Goal: Task Accomplishment & Management: Use online tool/utility

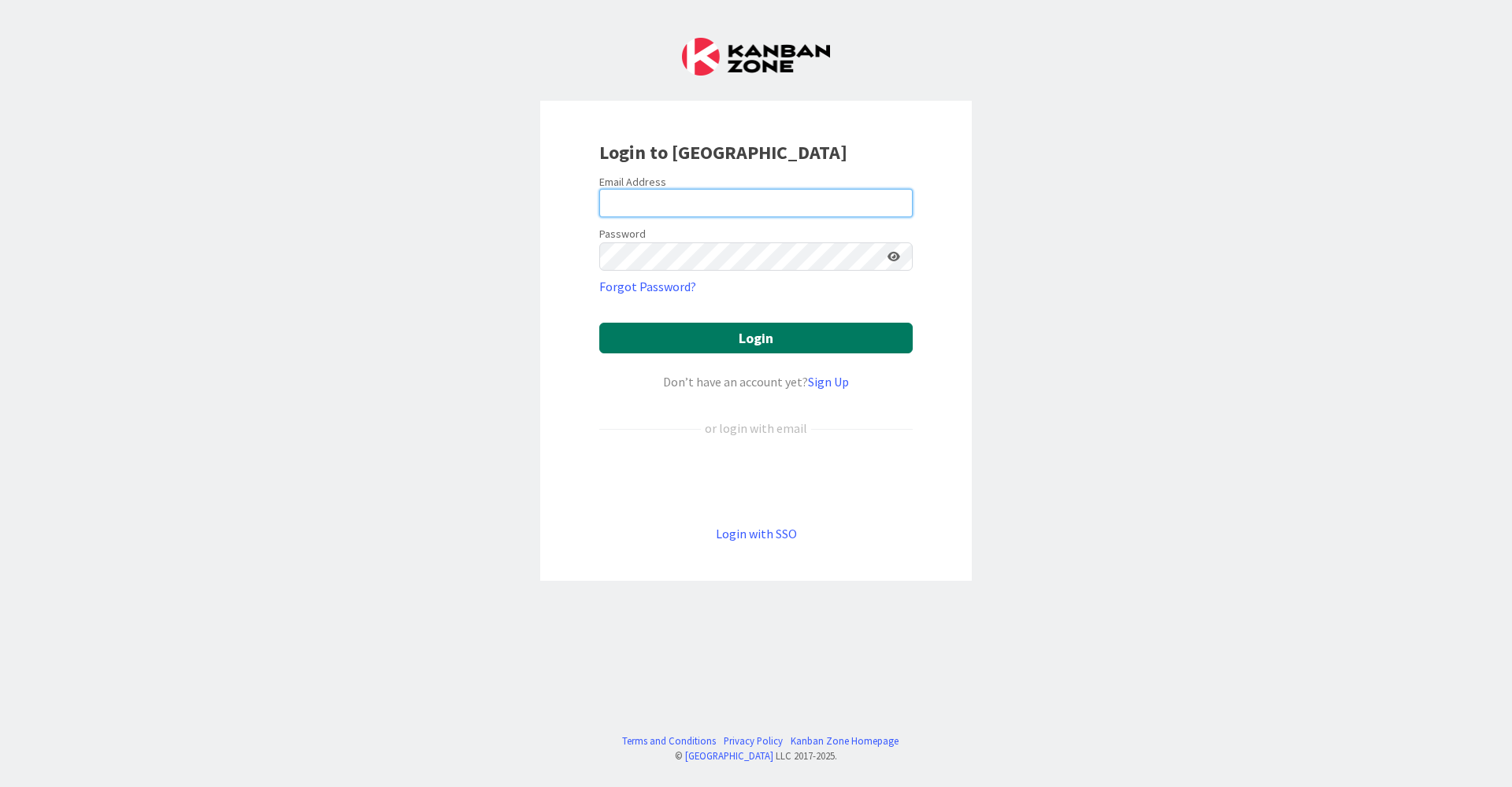
type input "[EMAIL_ADDRESS][DOMAIN_NAME]"
click at [696, 337] on button "Login" at bounding box center [756, 337] width 313 height 30
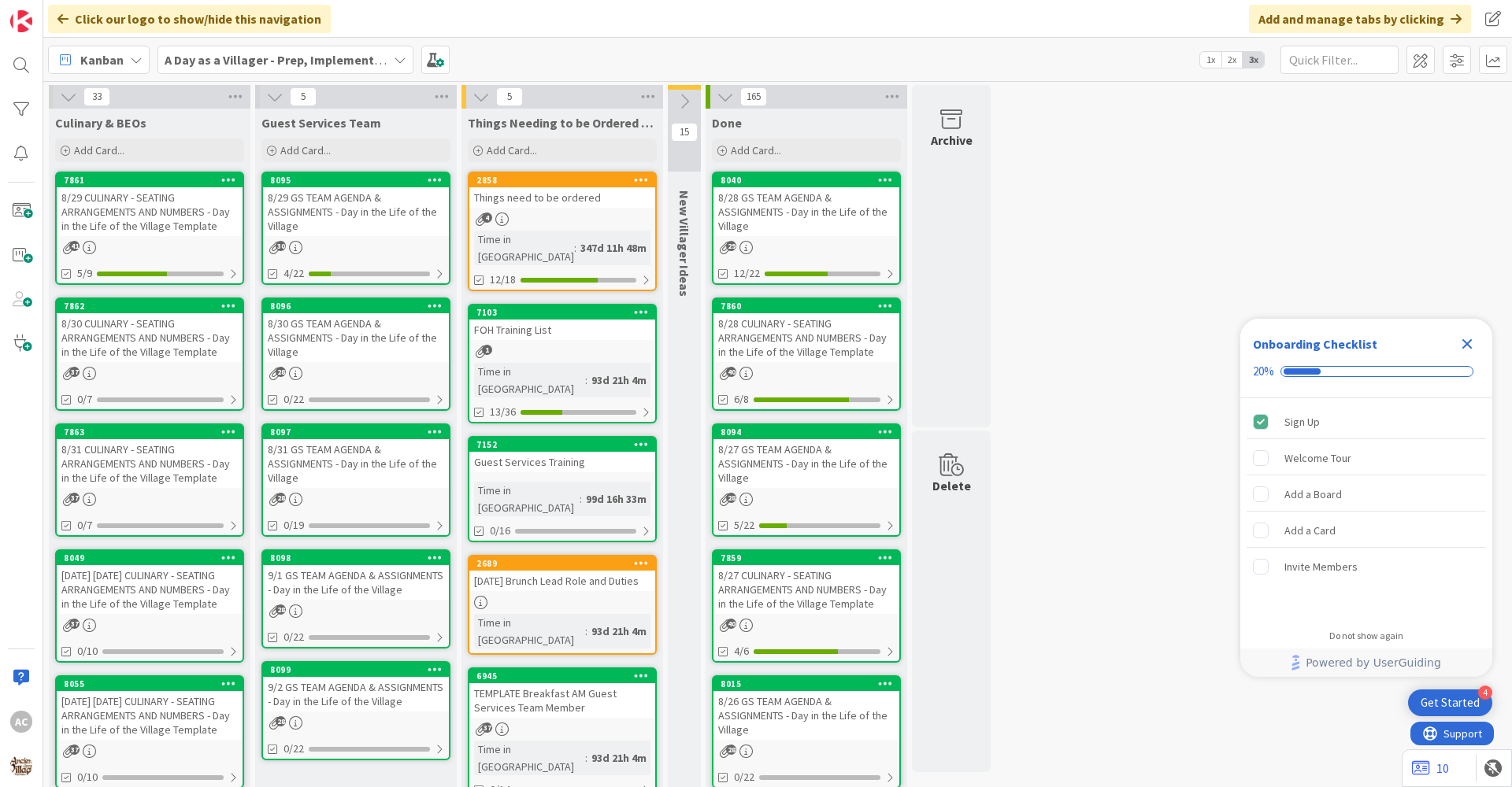
click at [128, 473] on div "8/31 CULINARY - SEATING ARRANGEMENTS AND NUMBERS - Day in the Life of the Villa…" at bounding box center [150, 463] width 186 height 49
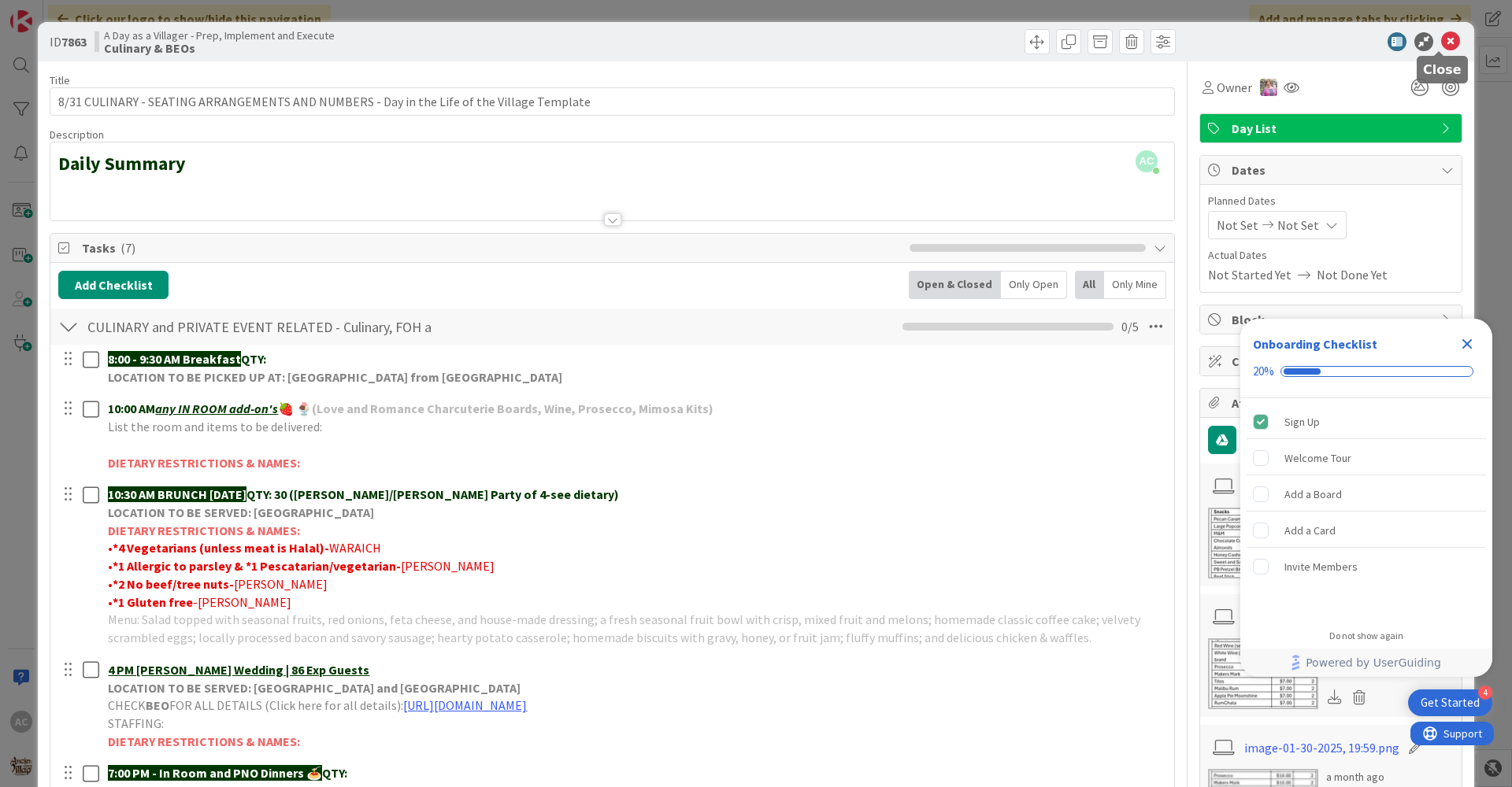
click at [1441, 37] on icon at bounding box center [1450, 41] width 19 height 19
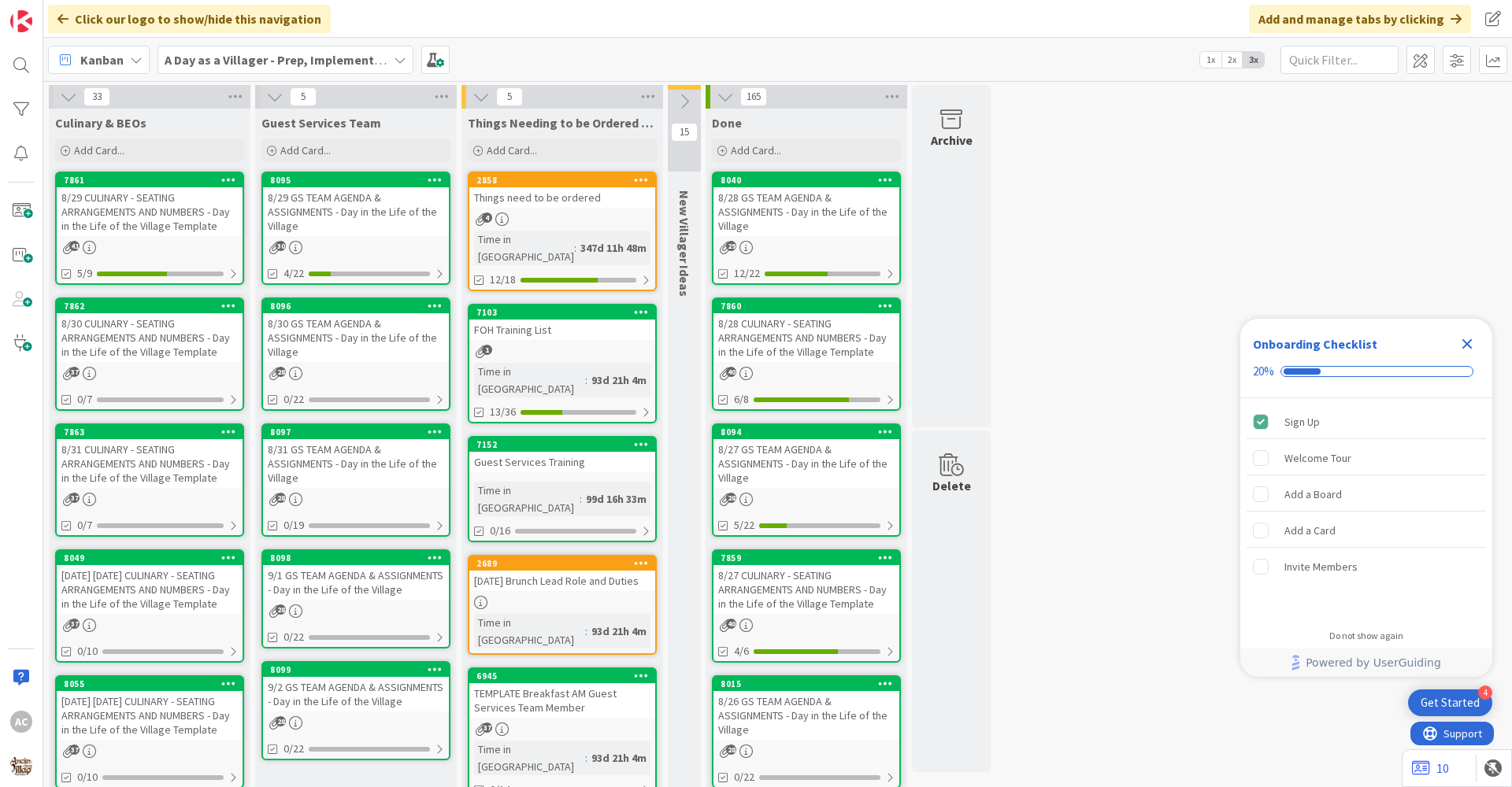
click at [174, 359] on div "8/30 CULINARY - SEATING ARRANGEMENTS AND NUMBERS - Day in the Life of the Villa…" at bounding box center [150, 337] width 186 height 49
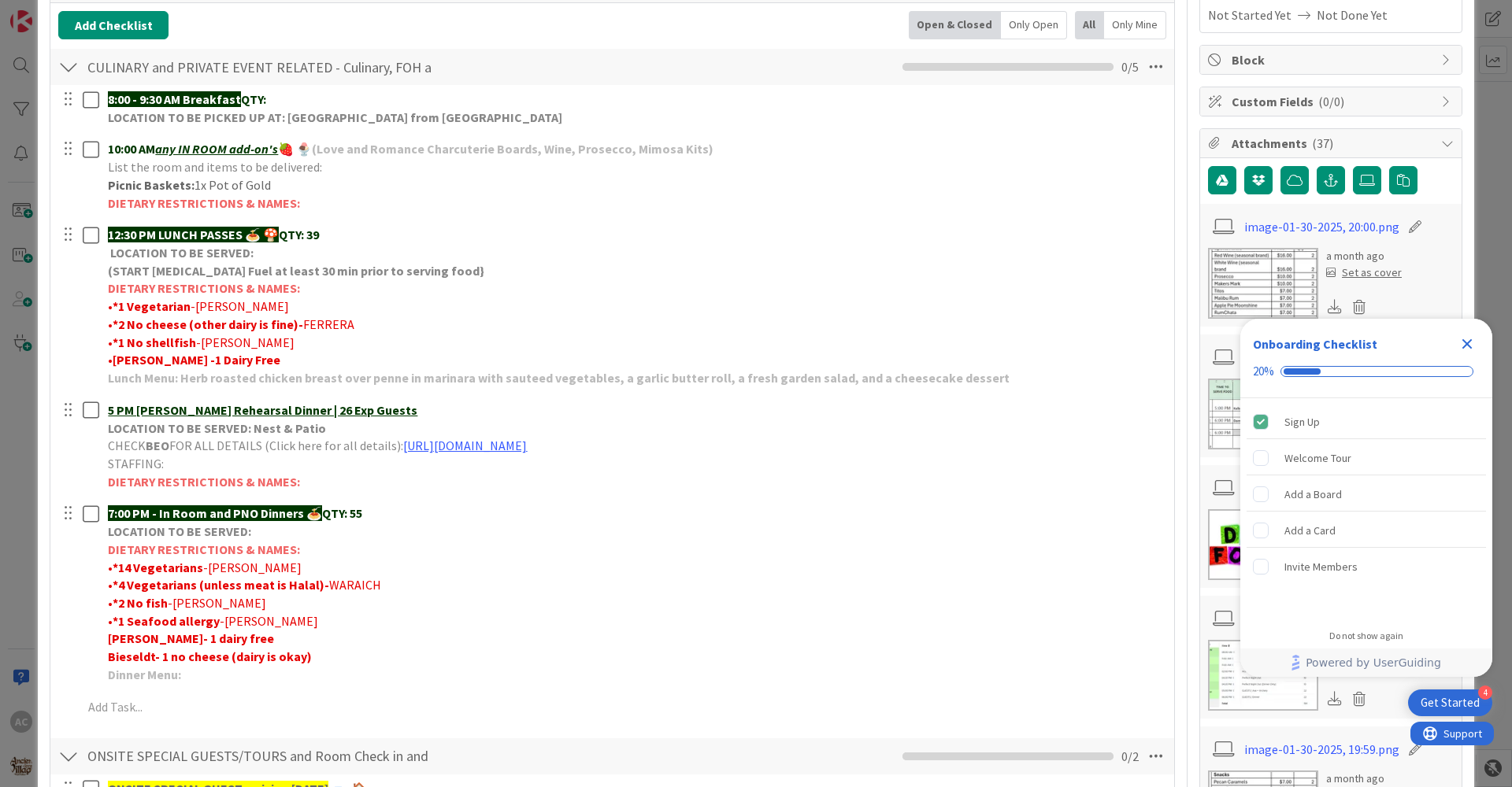
scroll to position [236, 0]
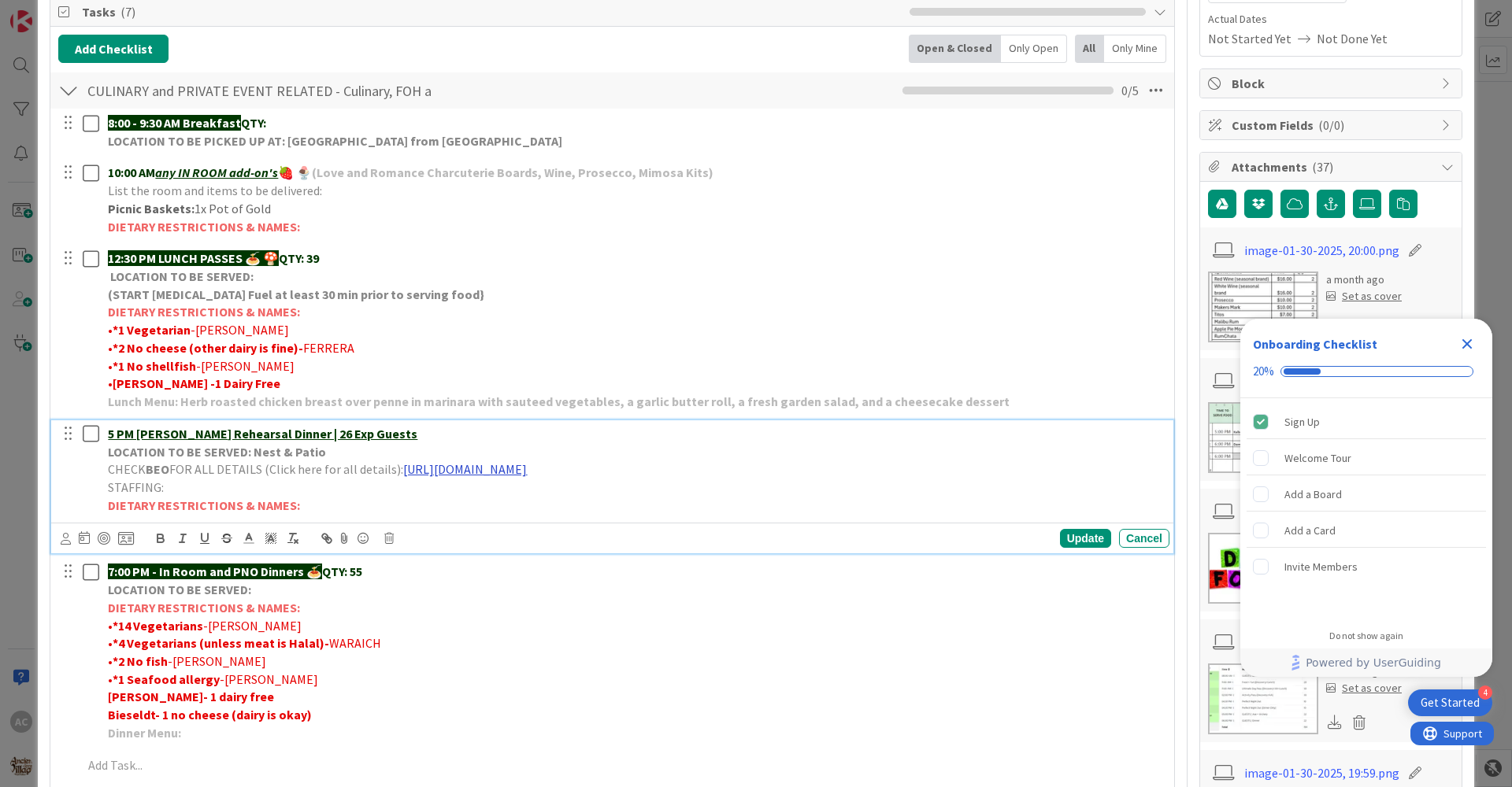
click at [526, 471] on link "[URL][DOMAIN_NAME]" at bounding box center [465, 469] width 124 height 16
click at [561, 499] on link "[URL][DOMAIN_NAME]" at bounding box center [589, 499] width 108 height 20
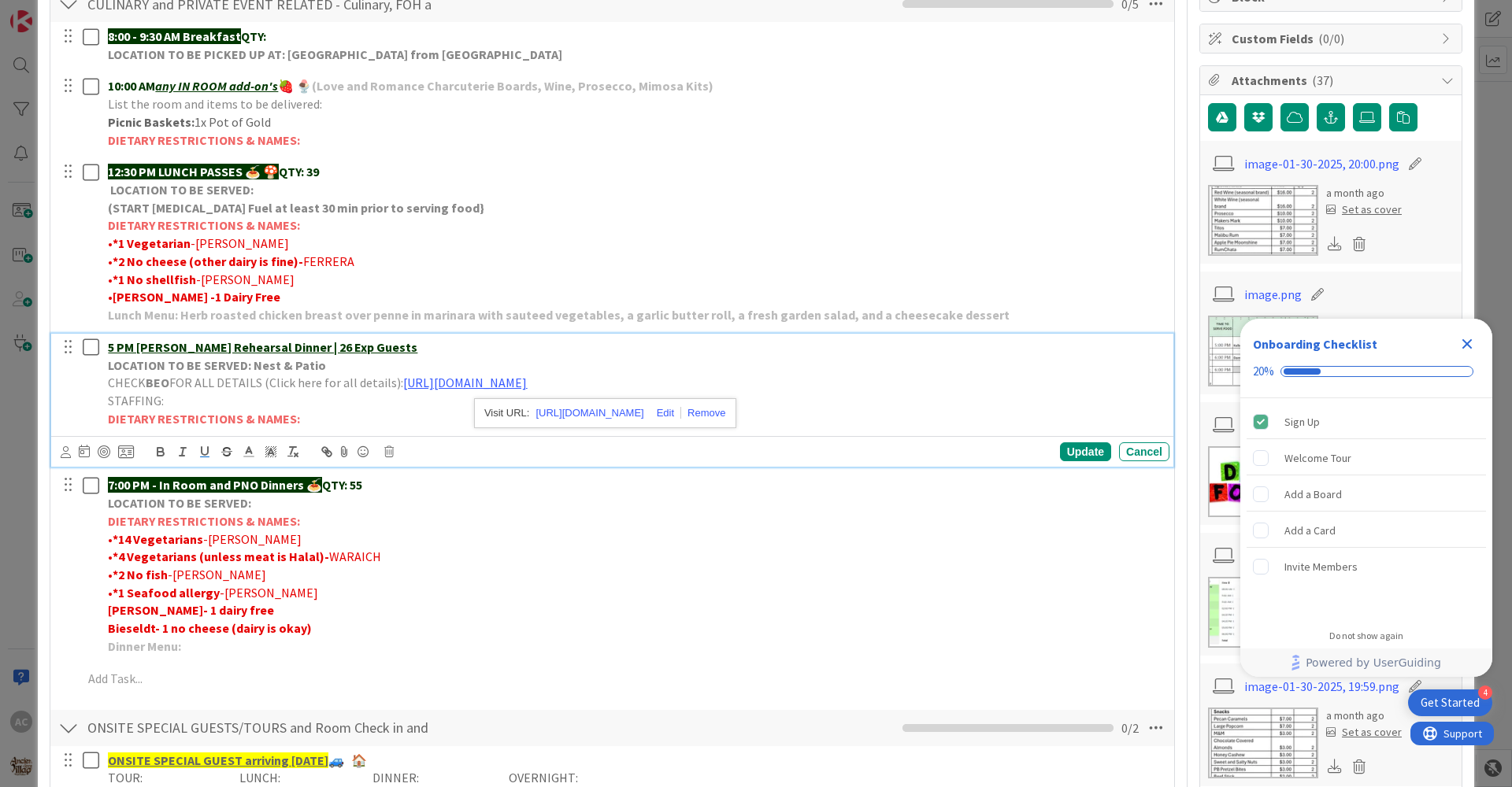
scroll to position [394, 0]
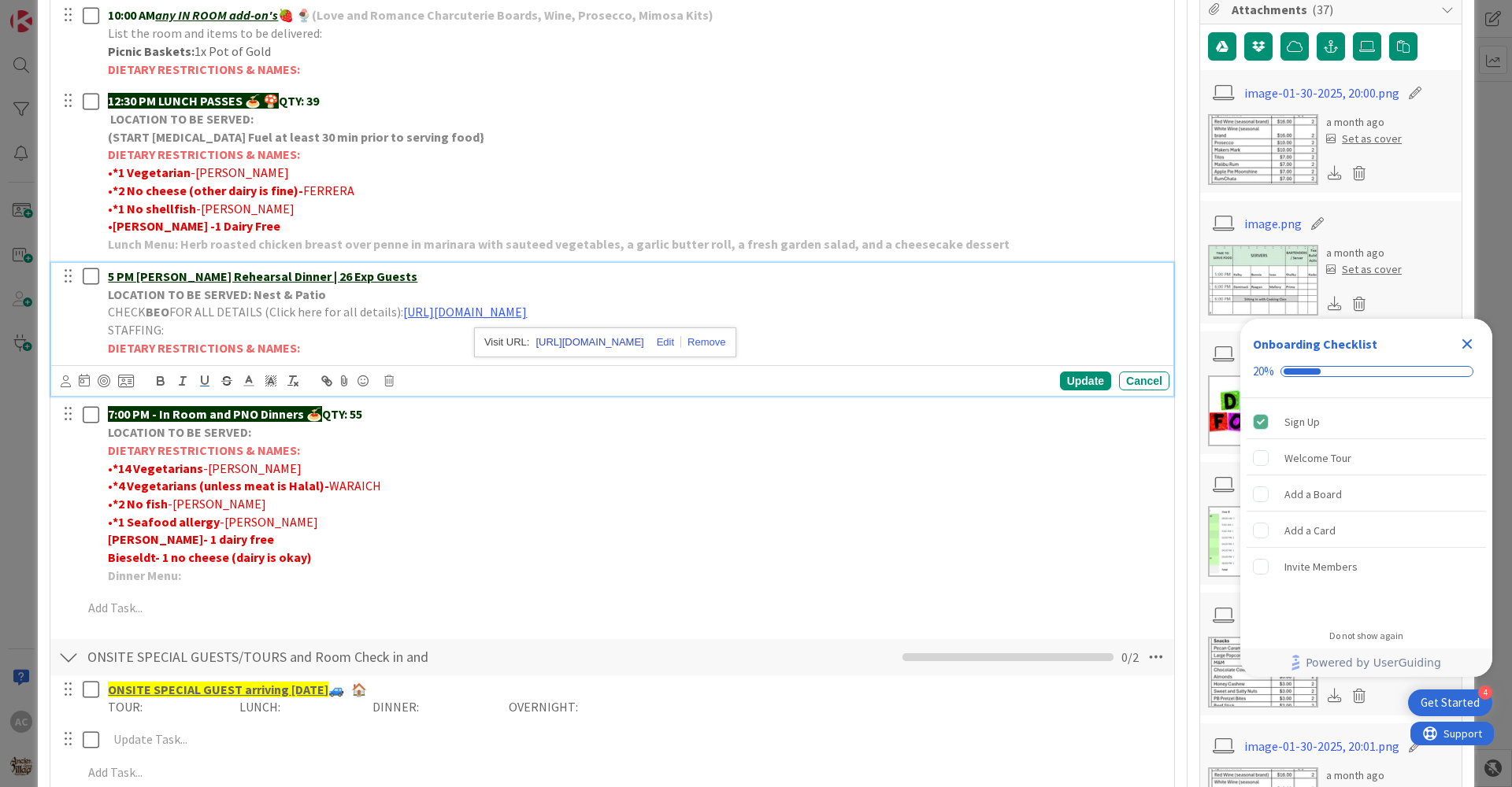
click at [579, 349] on link "[URL][DOMAIN_NAME]" at bounding box center [589, 342] width 108 height 20
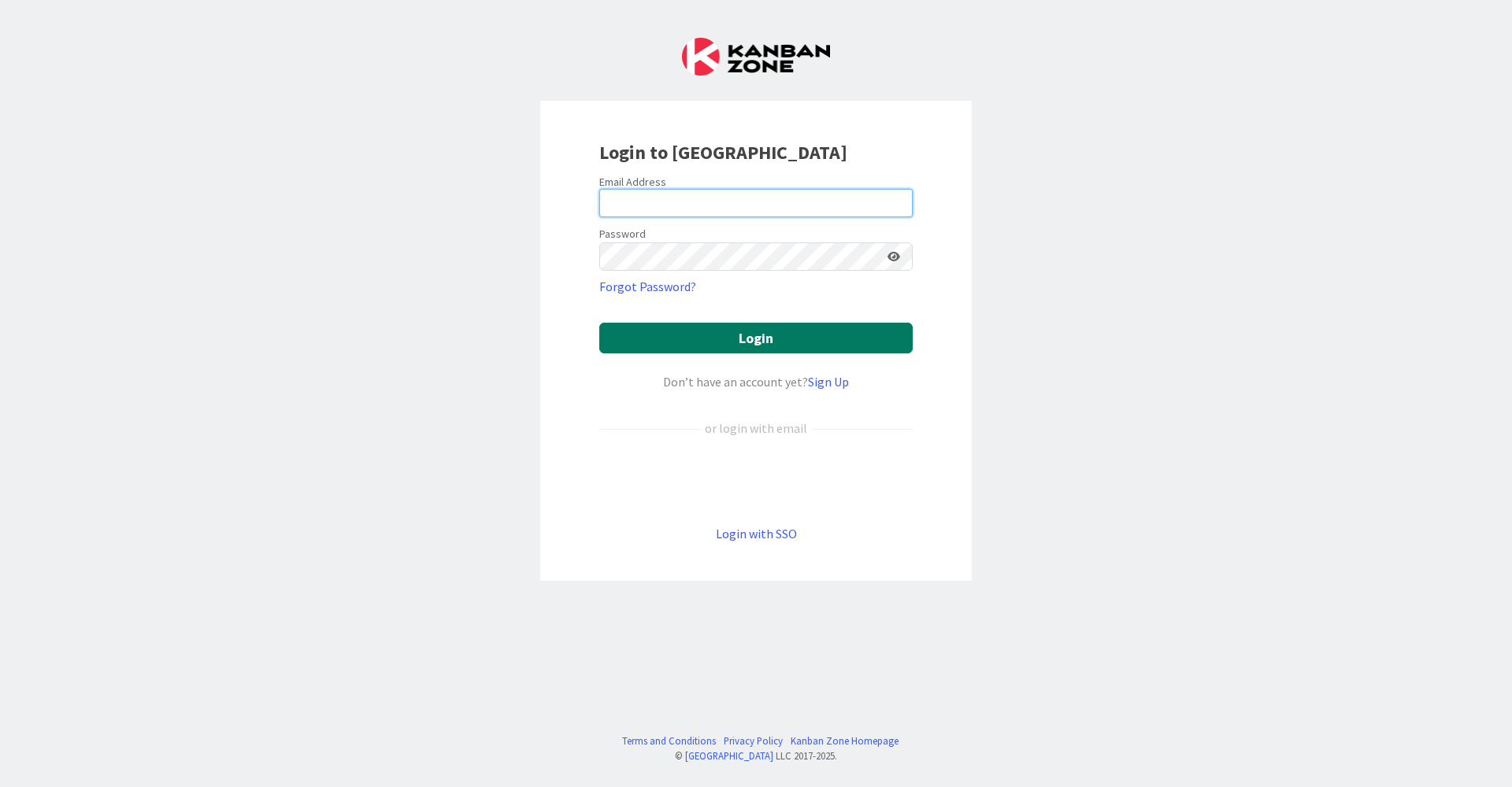
type input "[EMAIL_ADDRESS][DOMAIN_NAME]"
click at [776, 336] on button "Login" at bounding box center [756, 337] width 313 height 30
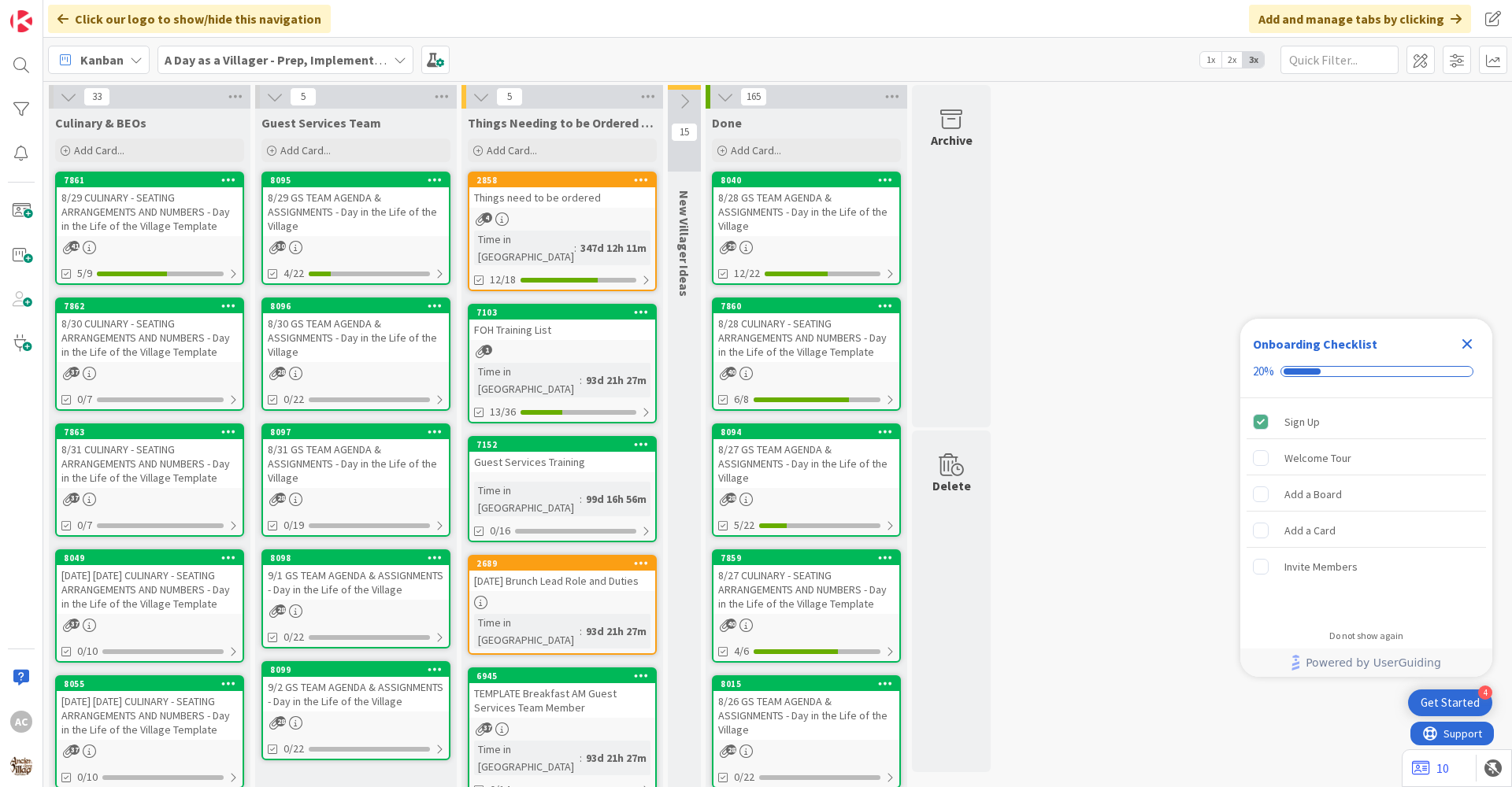
click at [174, 358] on div "8/30 CULINARY - SEATING ARRANGEMENTS AND NUMBERS - Day in the Life of the Villa…" at bounding box center [150, 337] width 186 height 49
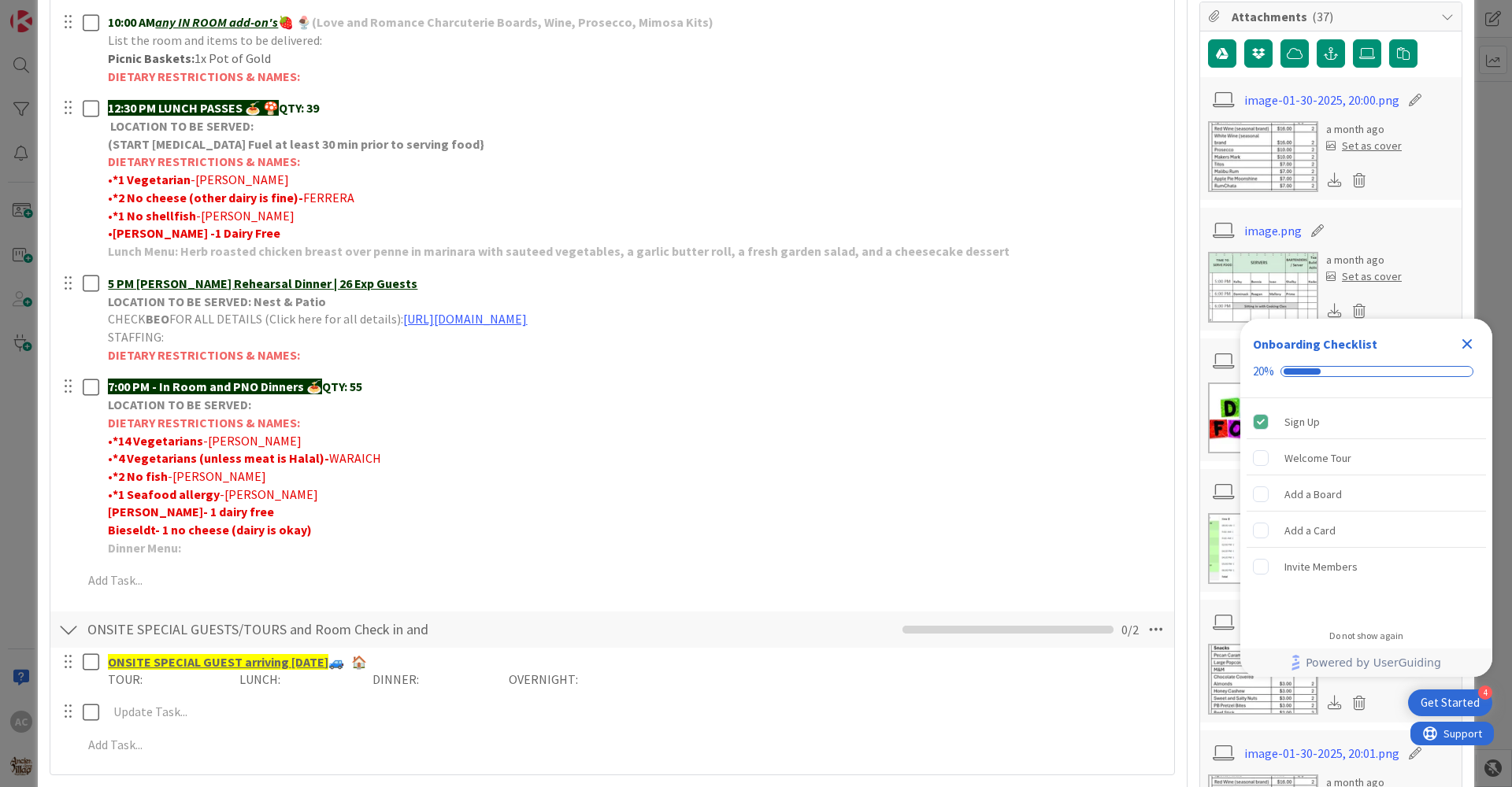
scroll to position [394, 0]
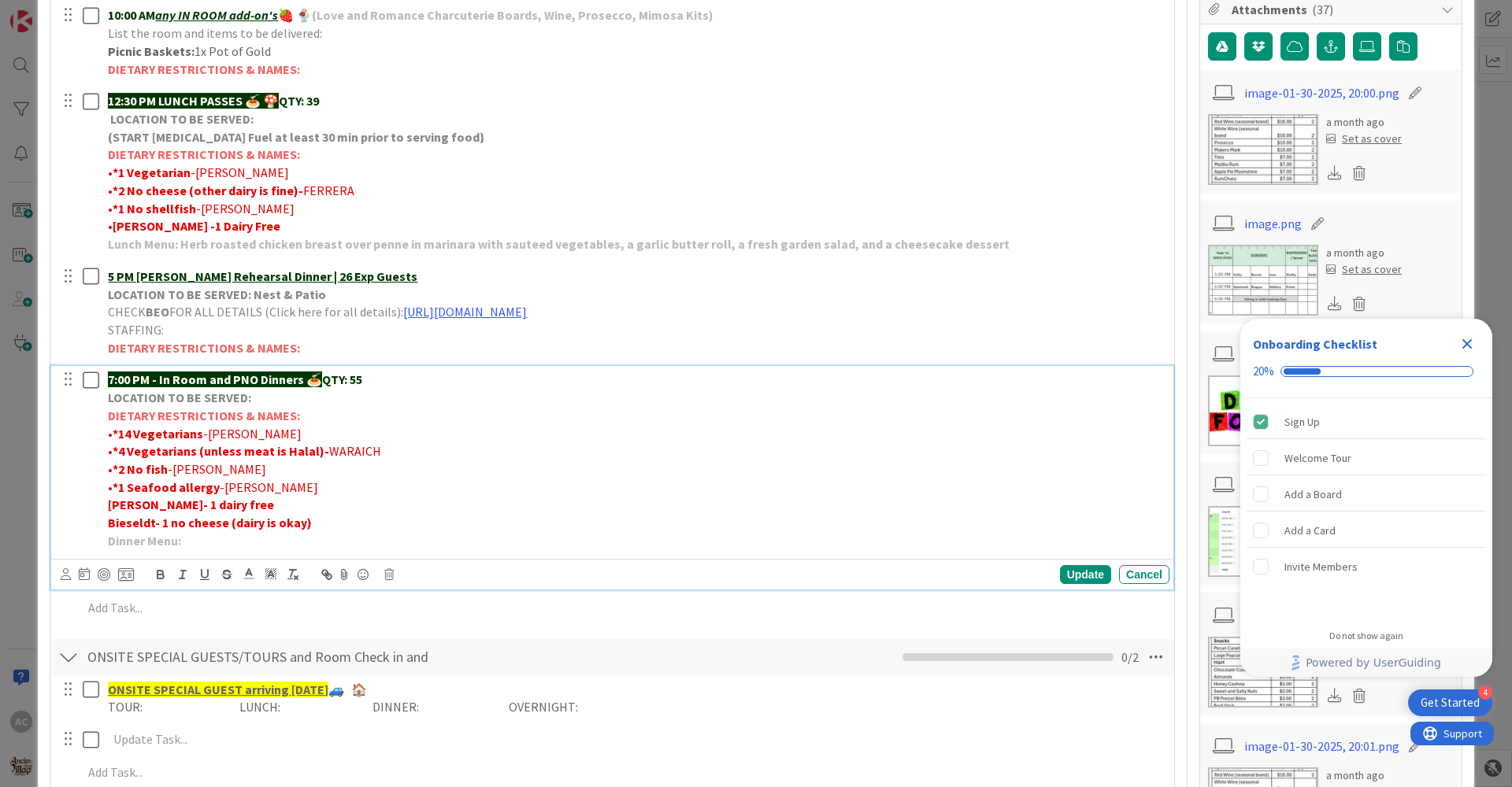
click at [206, 552] on div "7:00 PM - In Room and PNO Dinners 🍝 QTY: 55 LOCATION TO BE SERVED: DIETARY REST…" at bounding box center [635, 459] width 1068 height 188
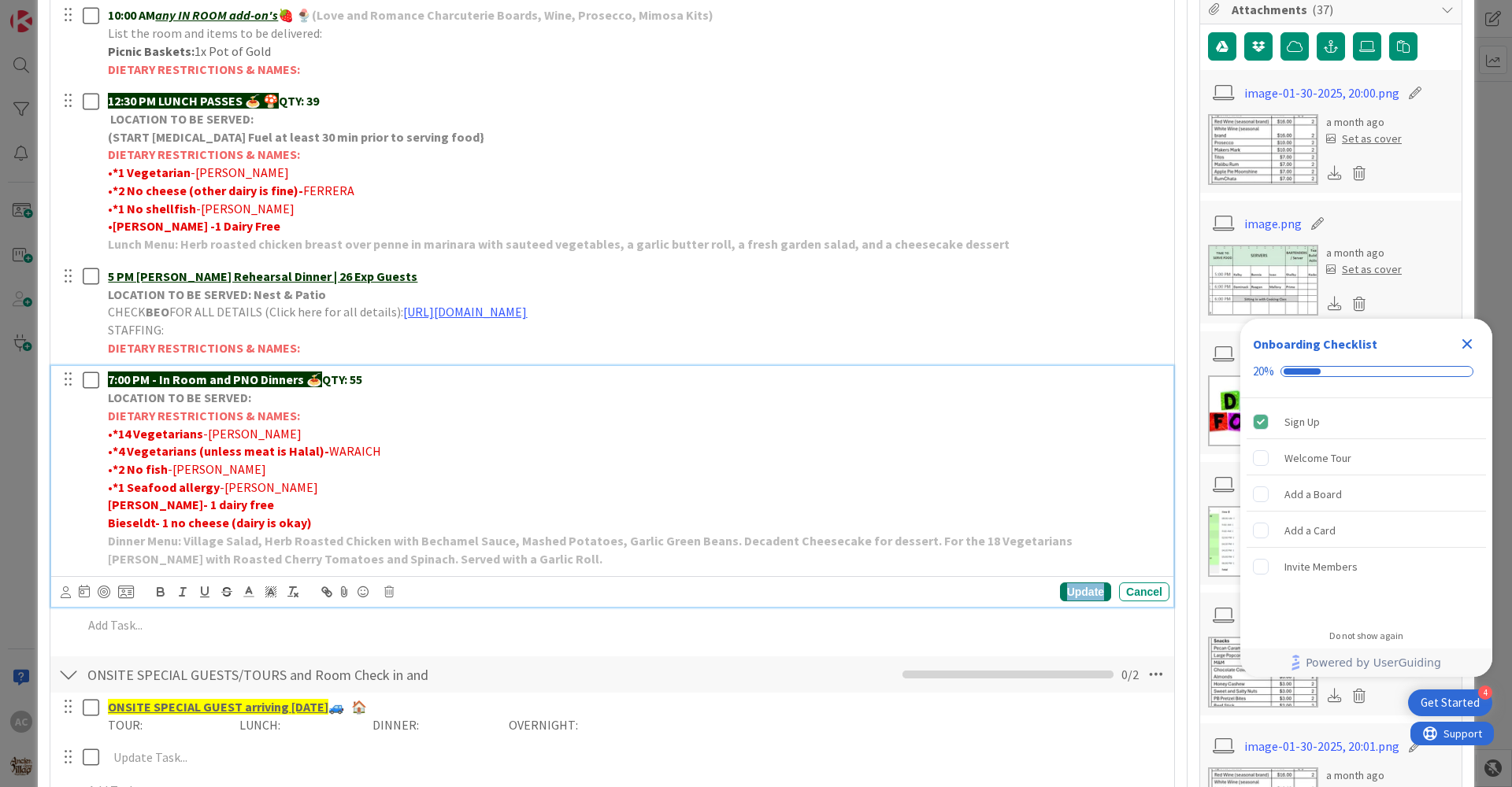
click at [1069, 593] on div "Update" at bounding box center [1085, 591] width 51 height 19
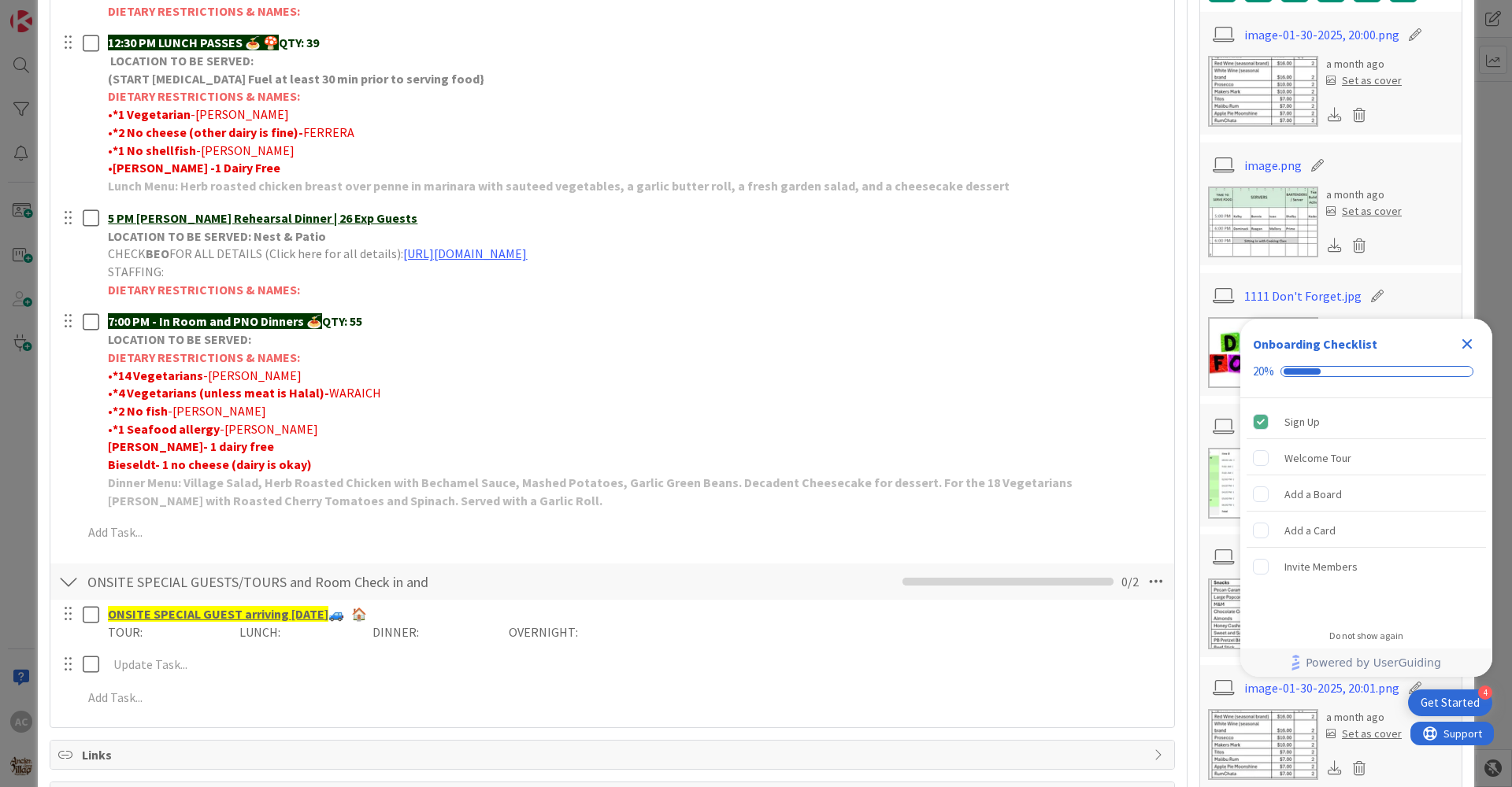
scroll to position [551, 0]
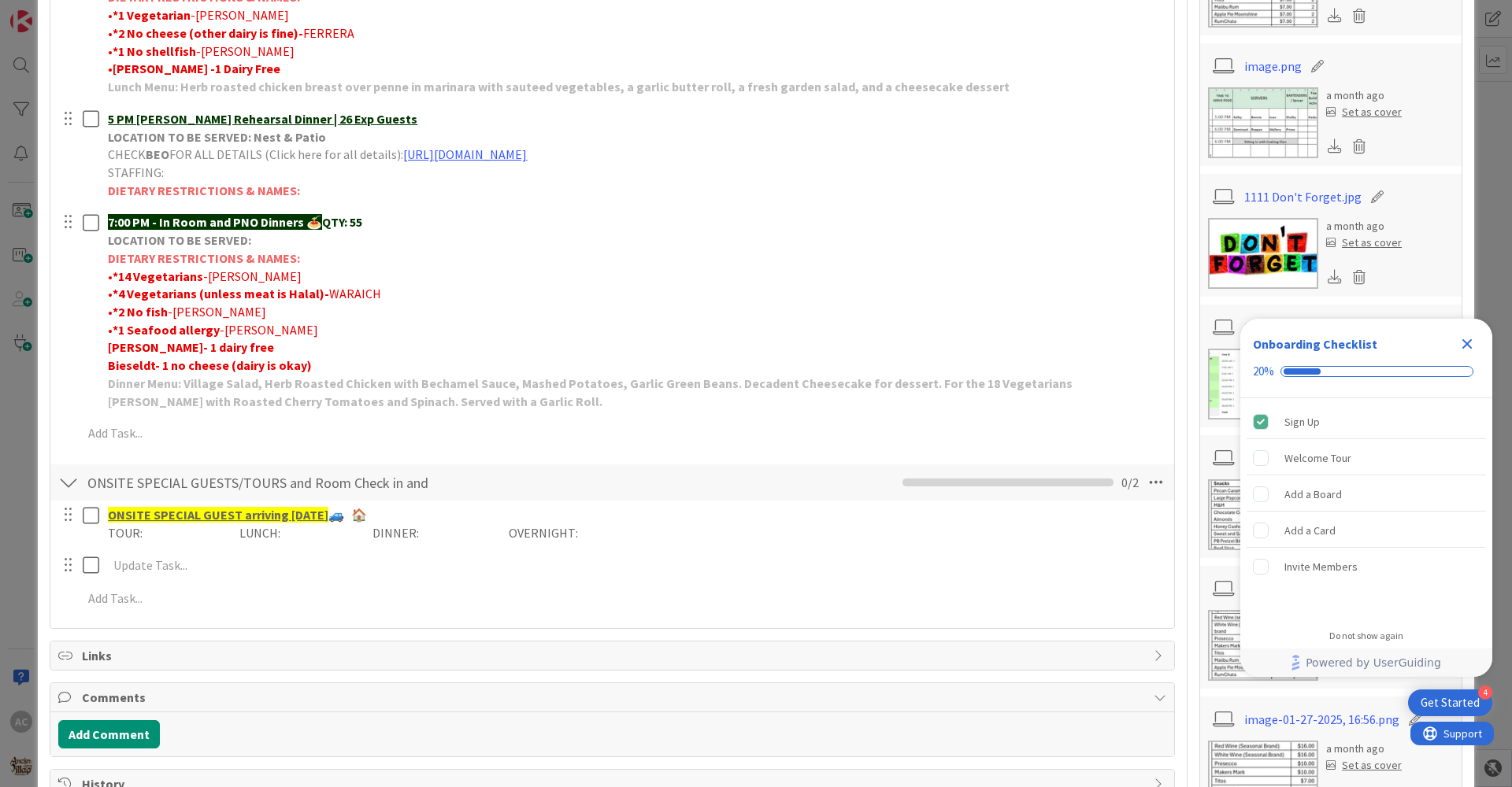
click at [1471, 339] on icon "Close Checklist" at bounding box center [1467, 344] width 10 height 10
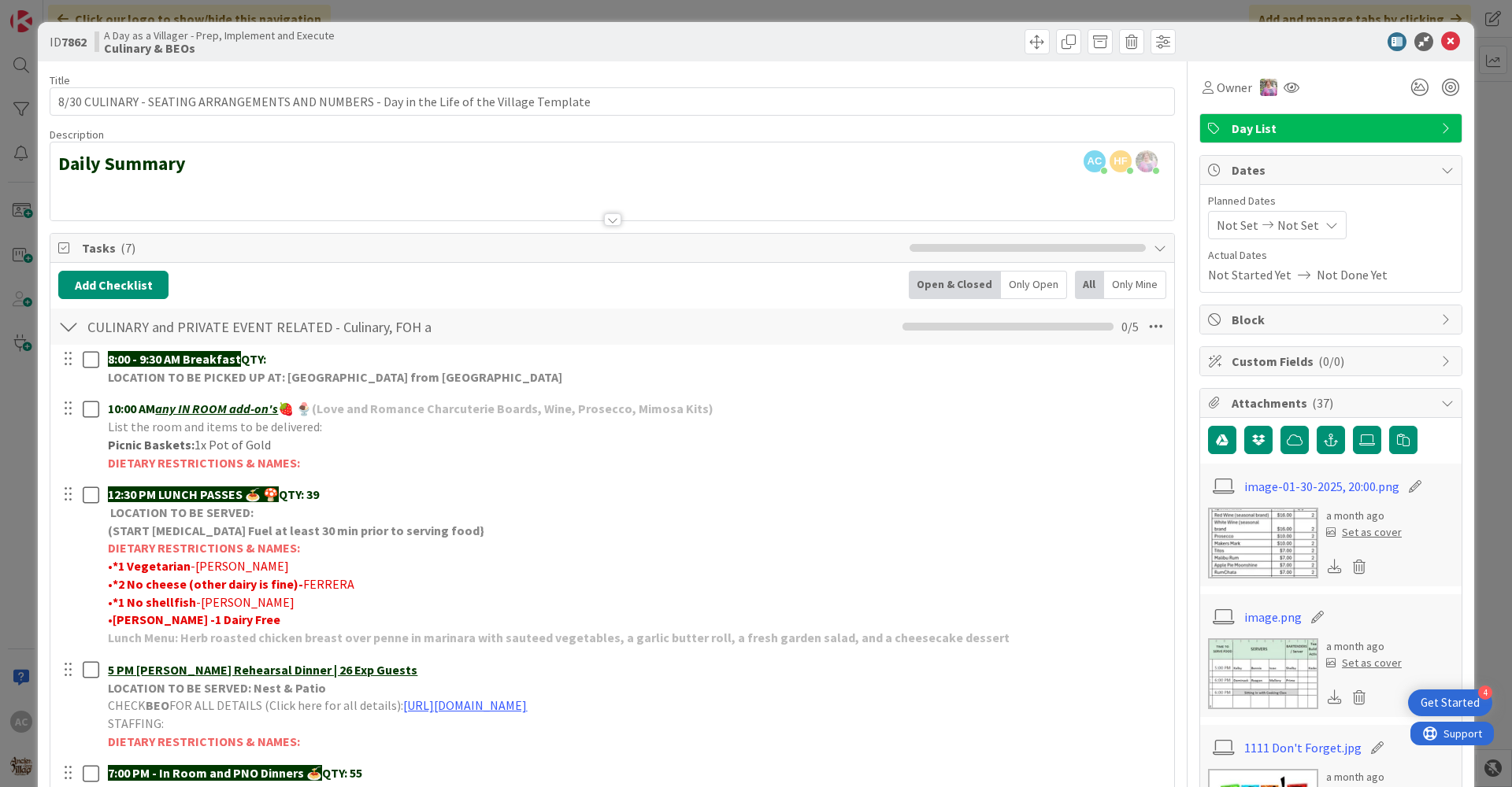
scroll to position [0, 0]
click at [1445, 42] on icon at bounding box center [1450, 41] width 19 height 19
